Goal: Task Accomplishment & Management: Manage account settings

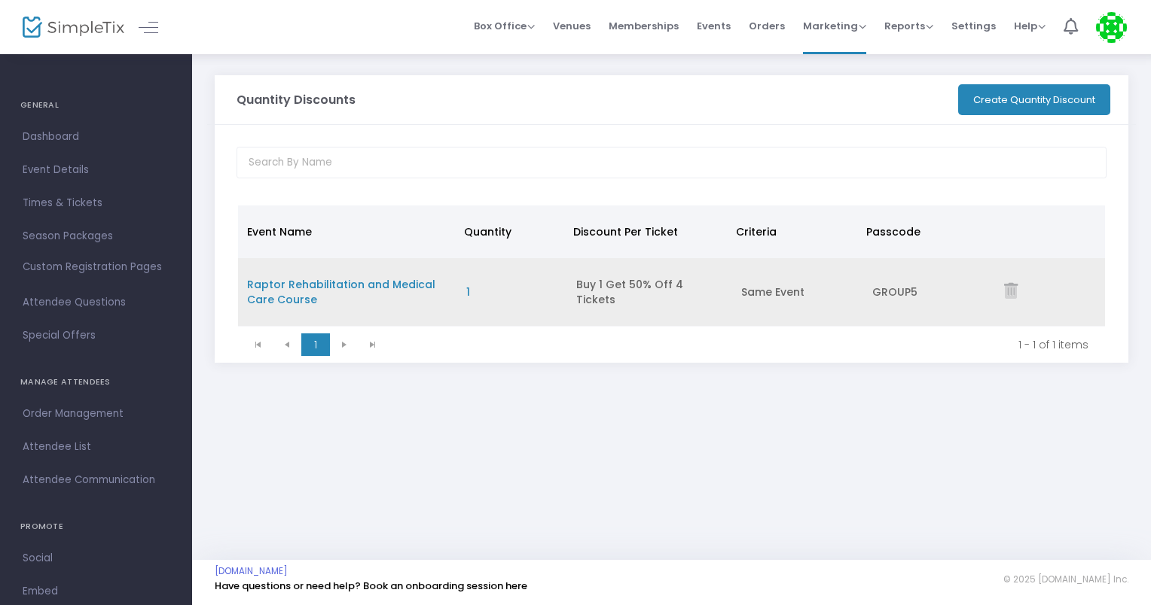
click at [404, 283] on span "Raptor Rehabilitation and Medical Care Course" at bounding box center [341, 292] width 188 height 30
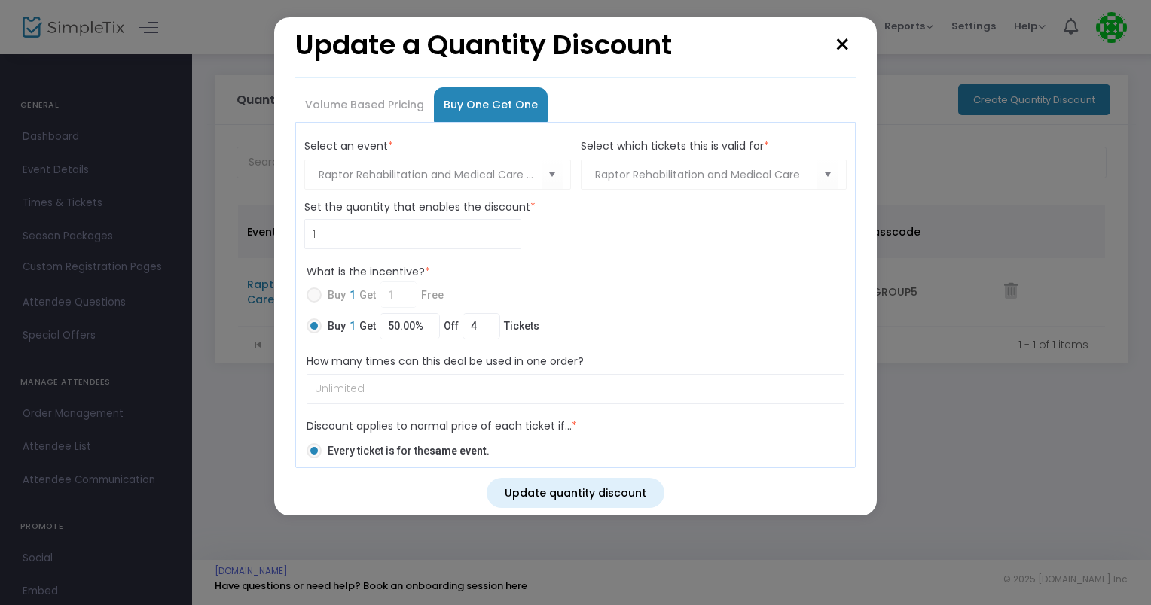
click at [475, 322] on keeper-lock "Open Keeper Popup" at bounding box center [483, 327] width 18 height 18
click at [475, 323] on keeper-lock "Open Keeper Popup" at bounding box center [483, 327] width 18 height 18
click at [474, 325] on keeper-lock "Open Keeper Popup" at bounding box center [483, 327] width 18 height 18
click at [606, 287] on label "Buy 1 Get 1 Free" at bounding box center [569, 295] width 526 height 26
click at [467, 329] on input "4" at bounding box center [481, 326] width 36 height 29
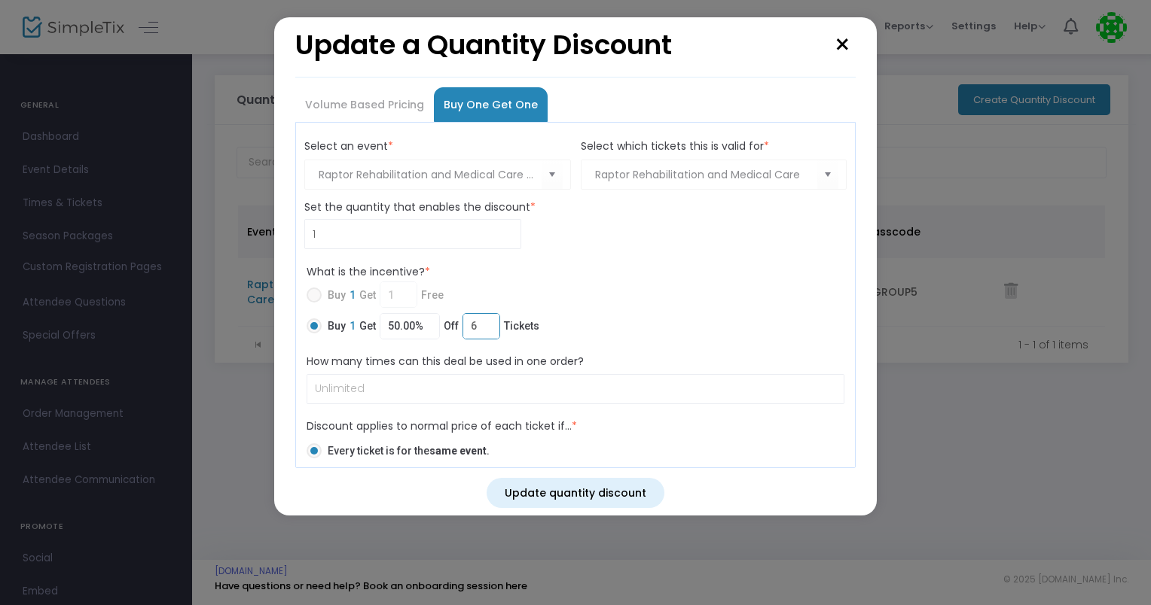
type input "6"
click at [678, 310] on mat-radio-button "Buy 1 Get 1 Free" at bounding box center [575, 298] width 538 height 32
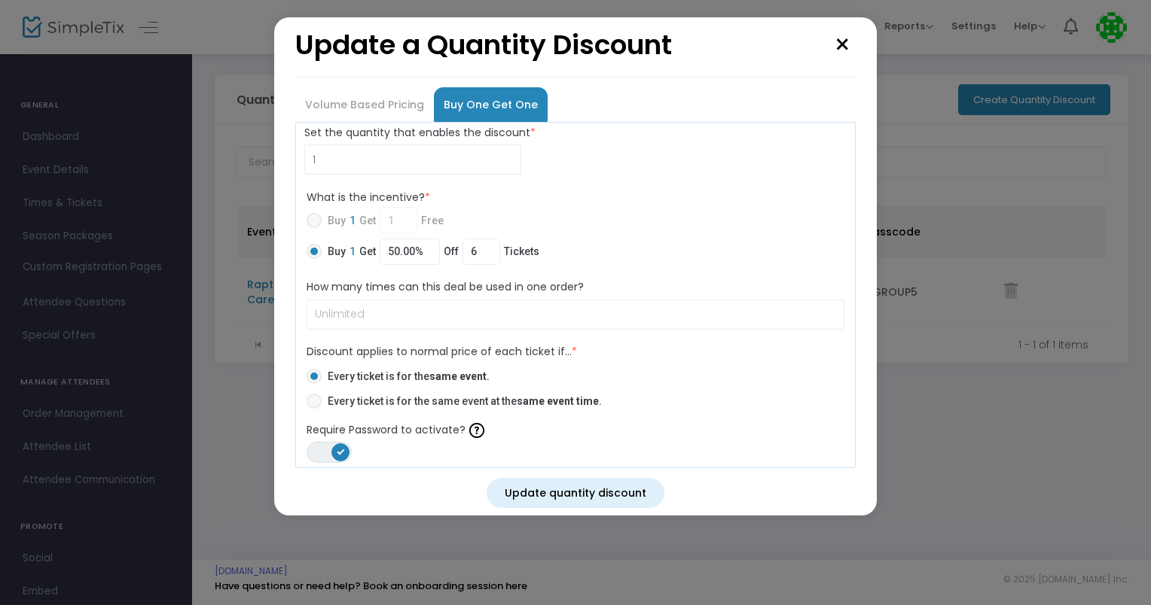
scroll to position [182, 0]
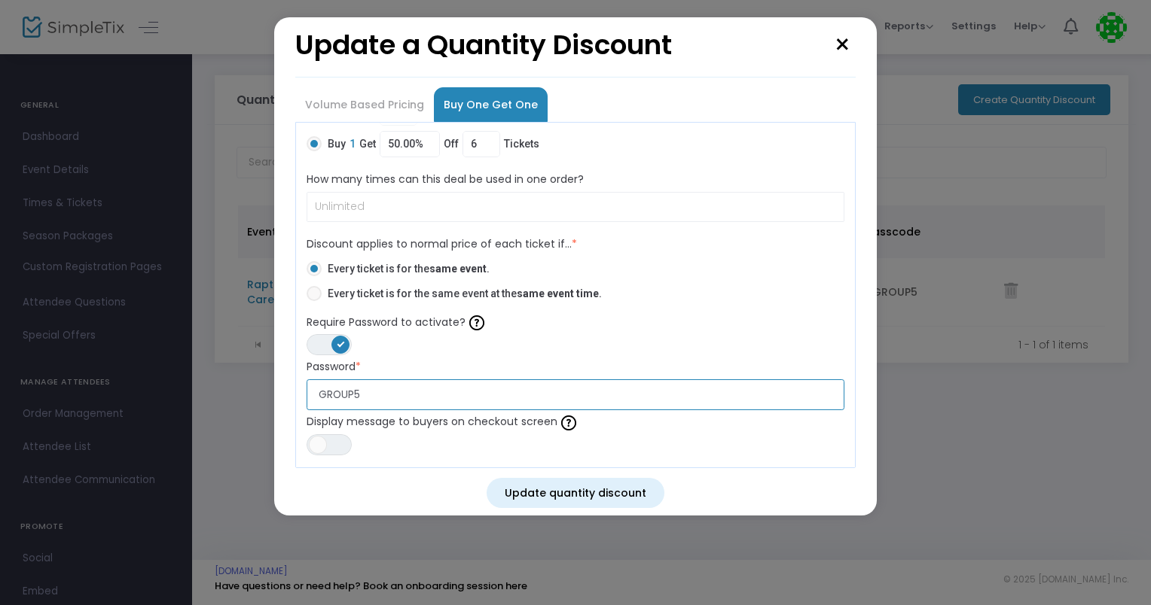
click at [367, 398] on input "GROUP5" at bounding box center [575, 394] width 538 height 31
type input "GROUP7"
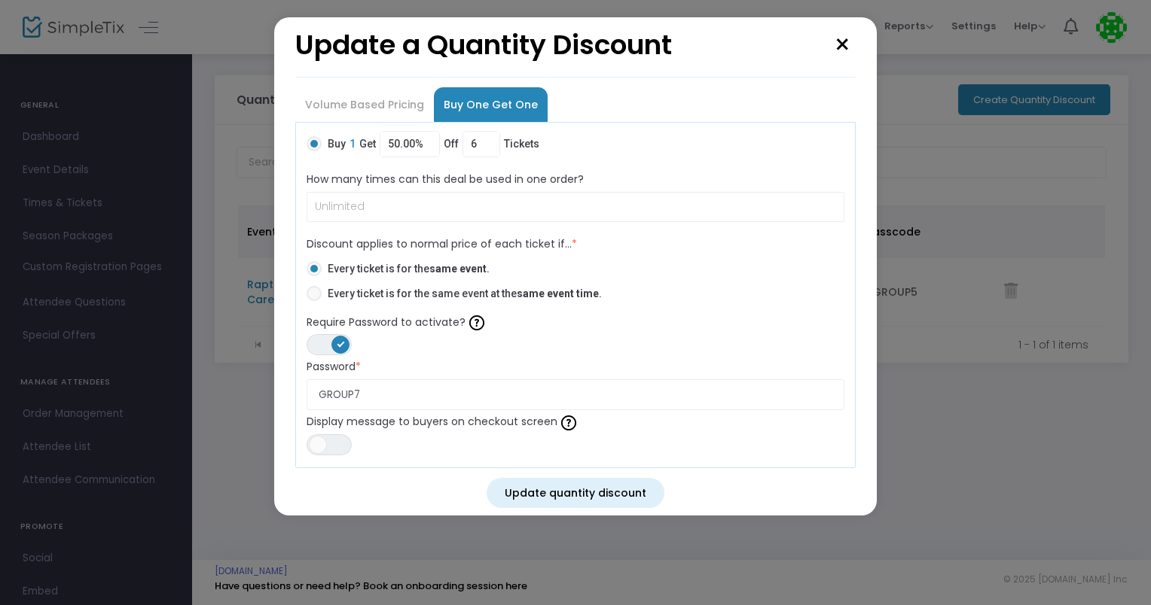
scroll to position [0, 0]
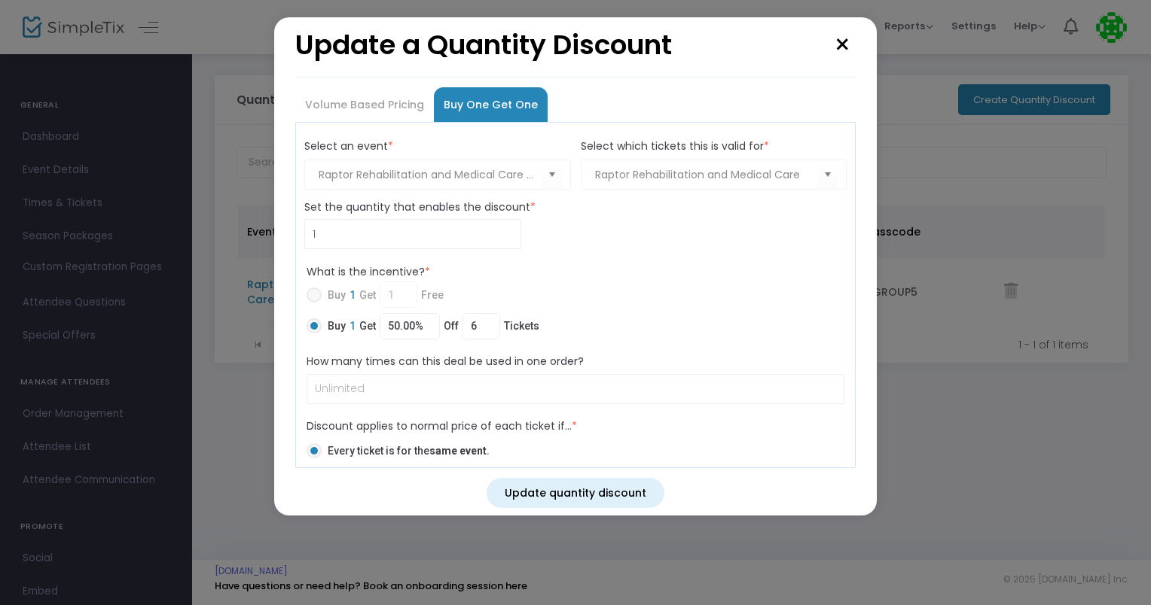
click at [619, 489] on button "Update quantity discount" at bounding box center [575, 493] width 178 height 30
